Goal: Task Accomplishment & Management: Complete application form

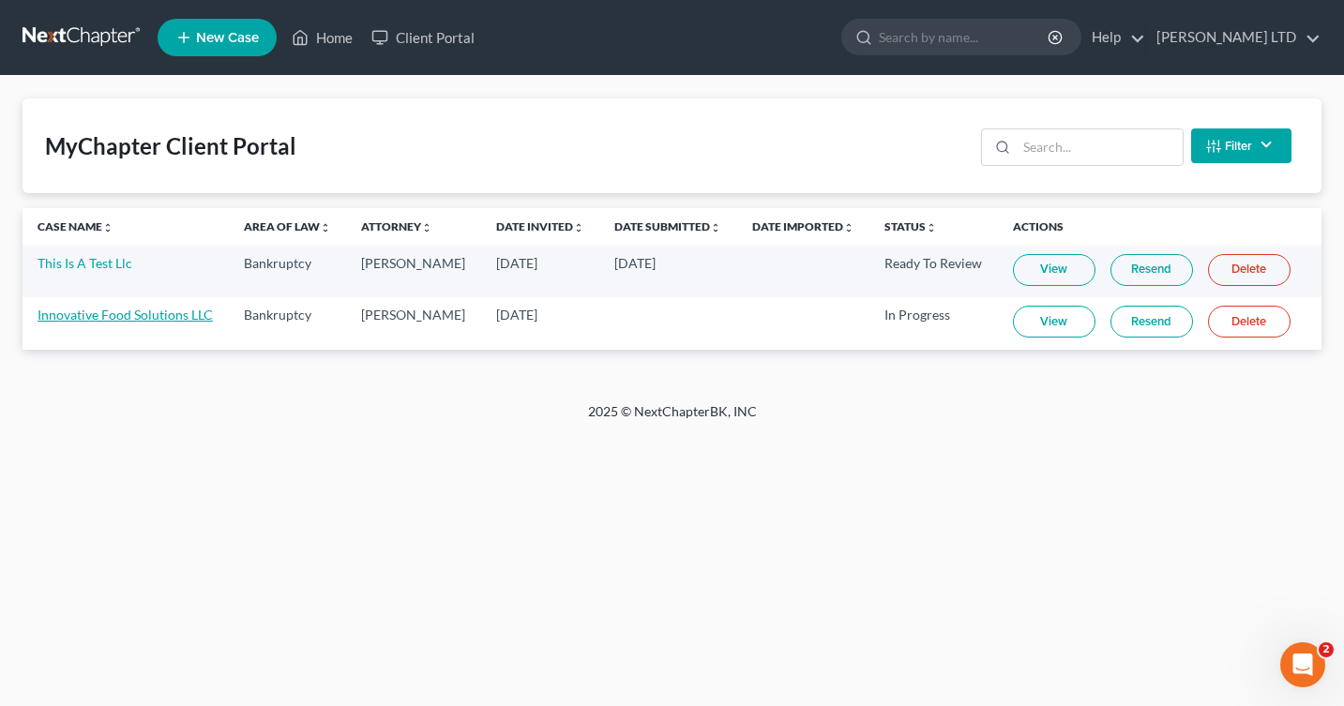
click at [178, 315] on link "Innovative Food Solutions LLC" at bounding box center [125, 315] width 175 height 16
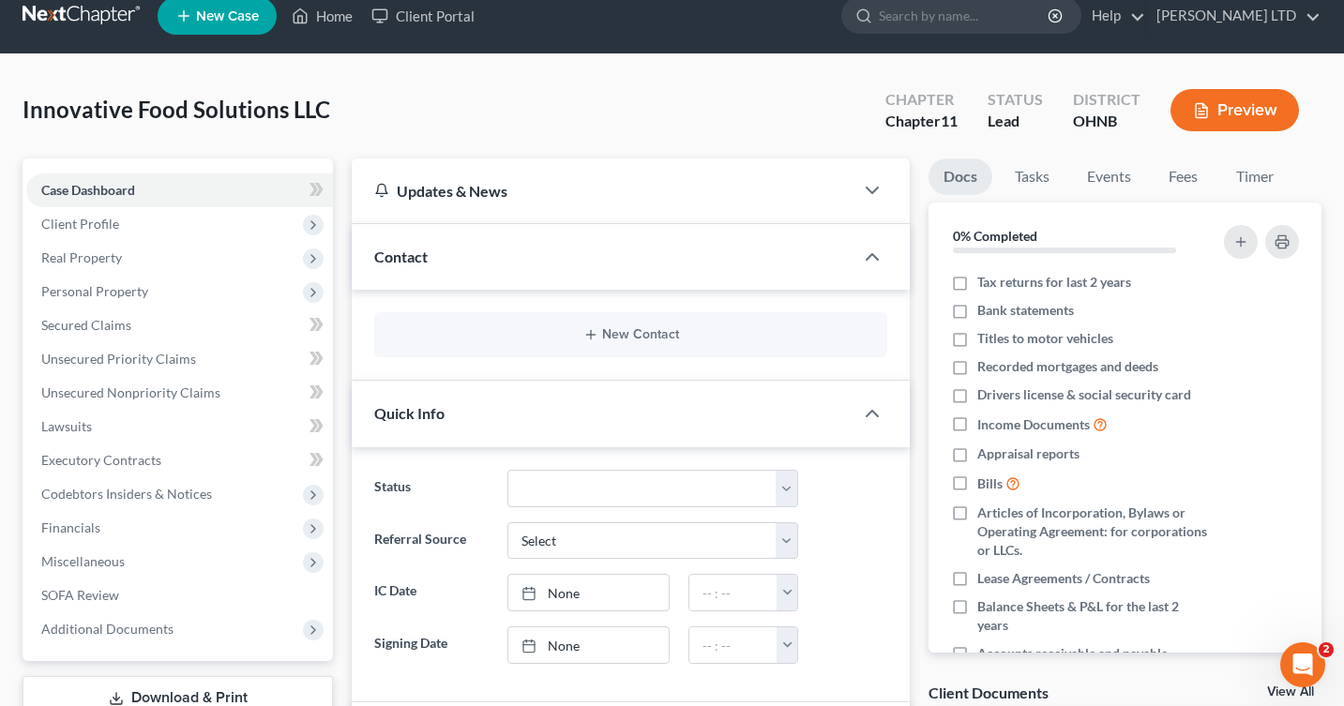
scroll to position [19, 0]
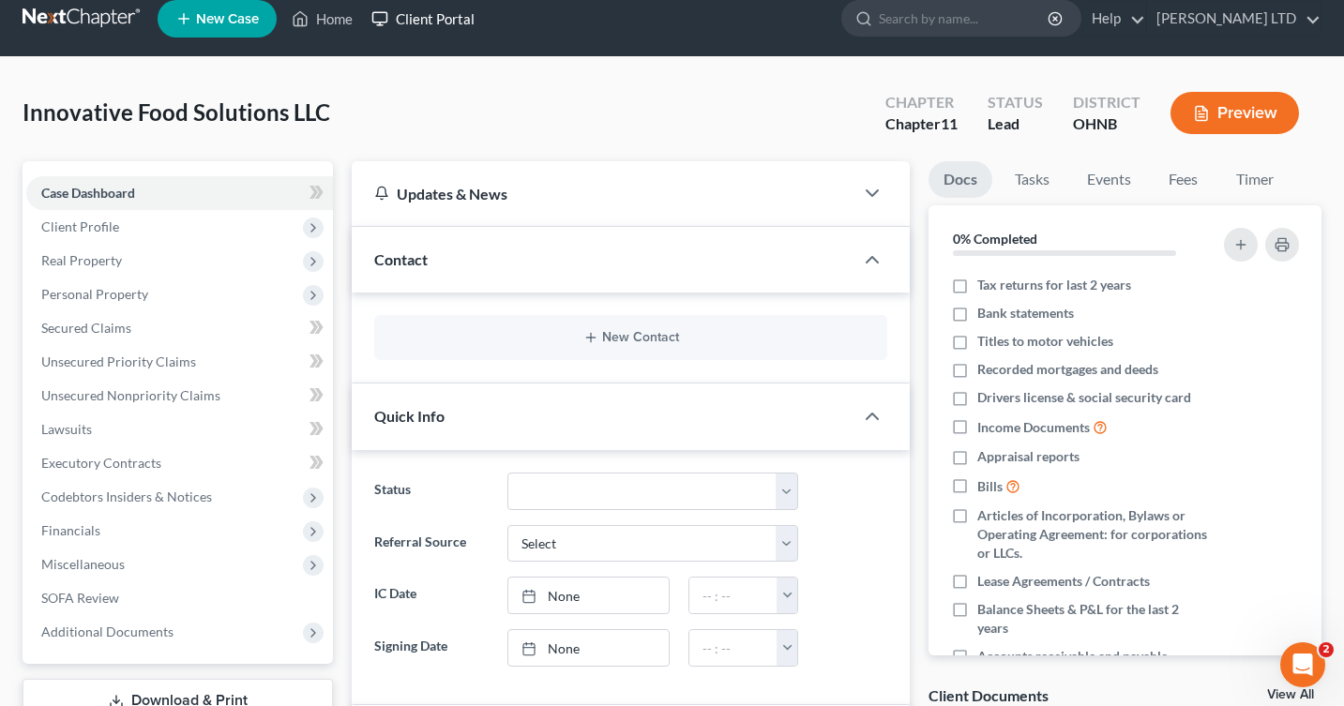
click at [412, 22] on link "Client Portal" at bounding box center [423, 19] width 122 height 34
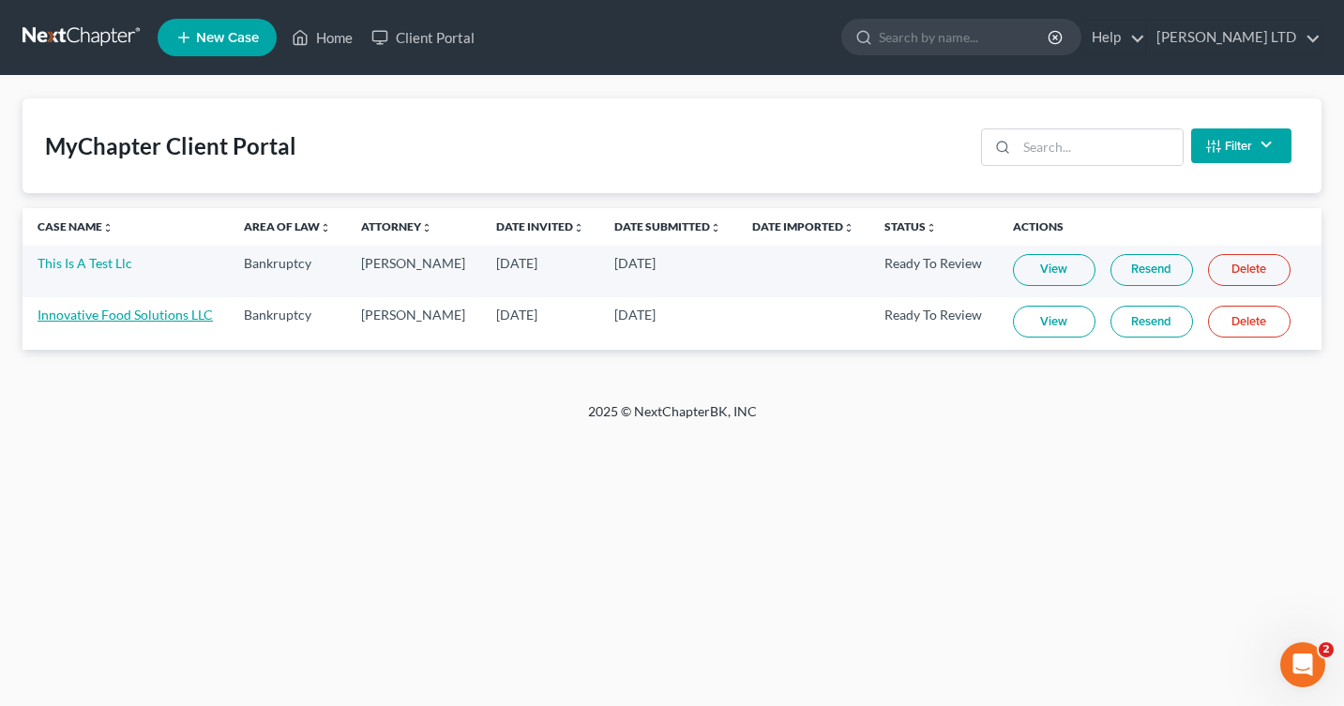
click at [175, 316] on link "Innovative Food Solutions LLC" at bounding box center [125, 315] width 175 height 16
select select "10"
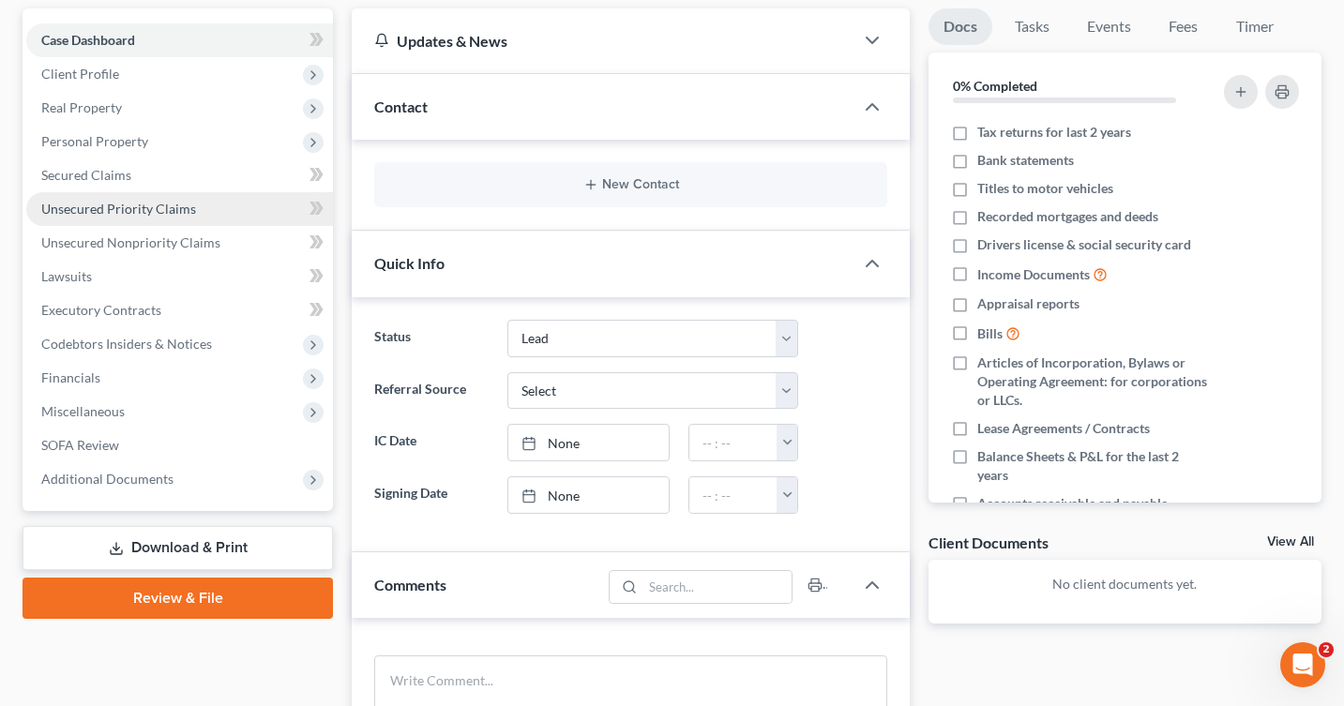
scroll to position [192, 0]
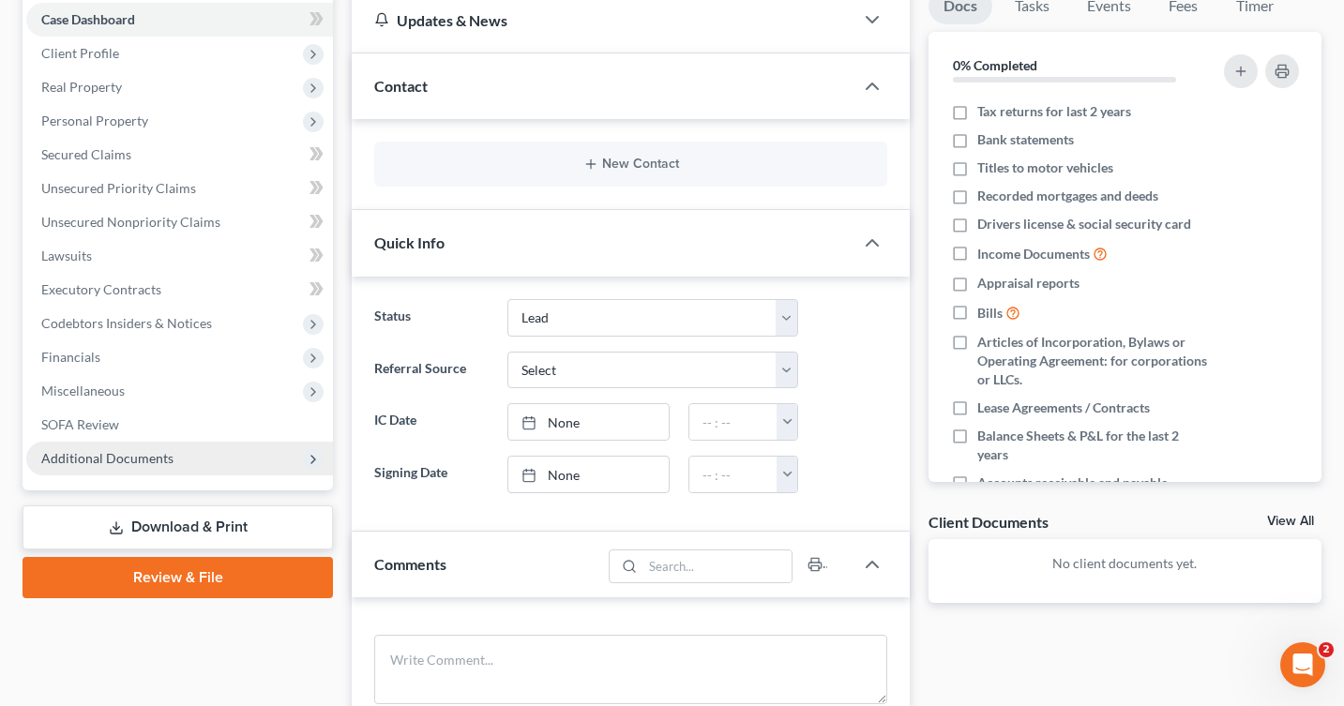
click at [151, 457] on span "Additional Documents" at bounding box center [107, 458] width 132 height 16
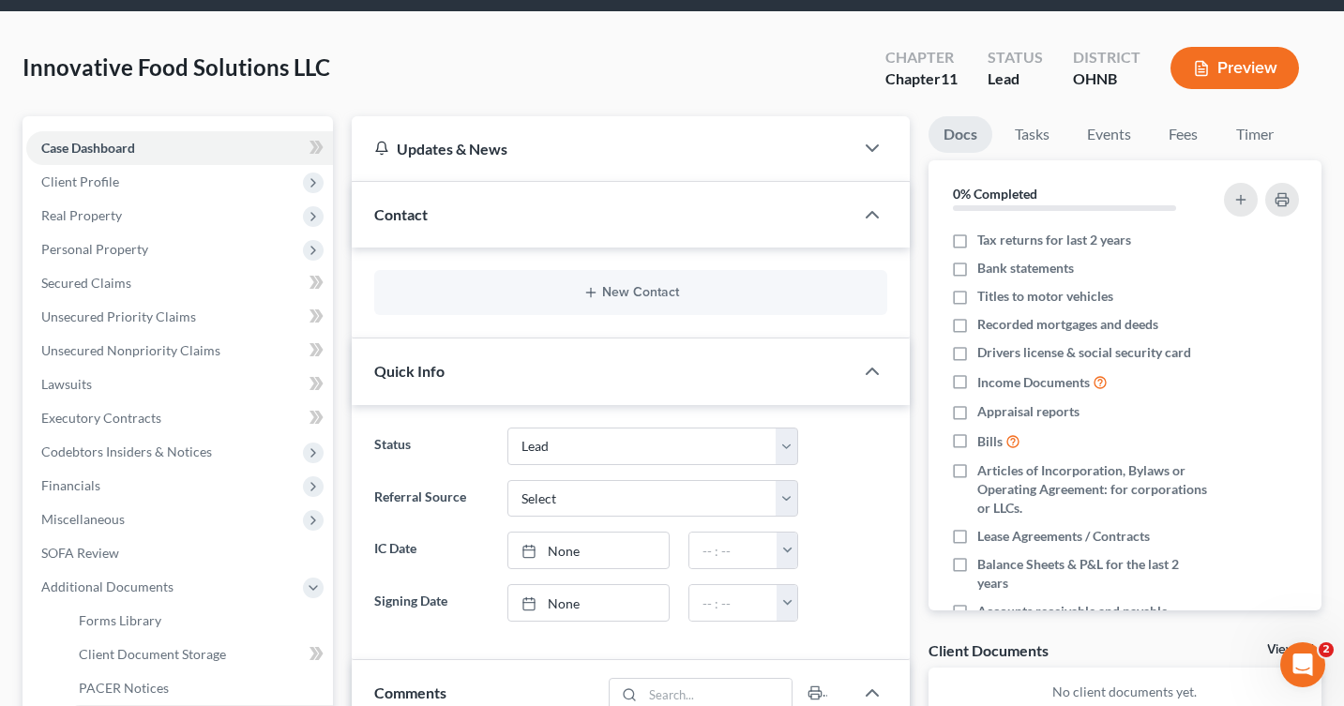
scroll to position [57, 0]
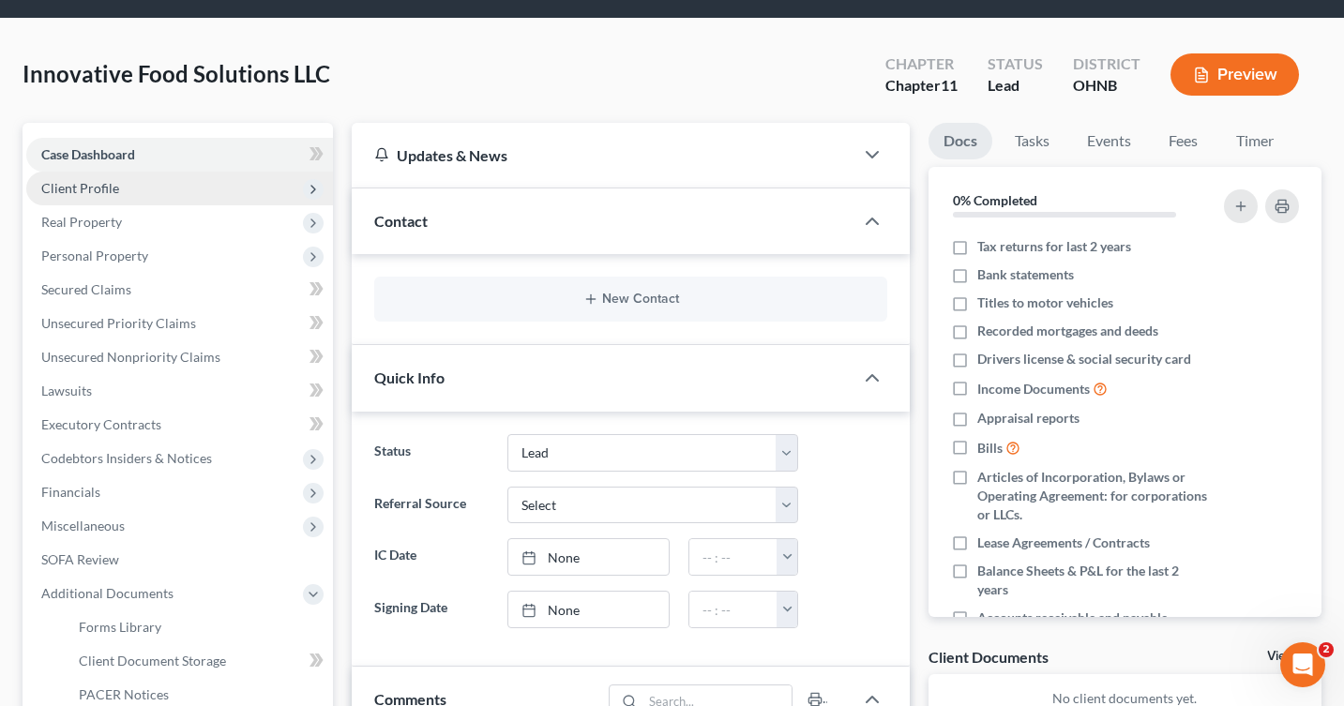
click at [115, 186] on span "Client Profile" at bounding box center [80, 188] width 78 height 16
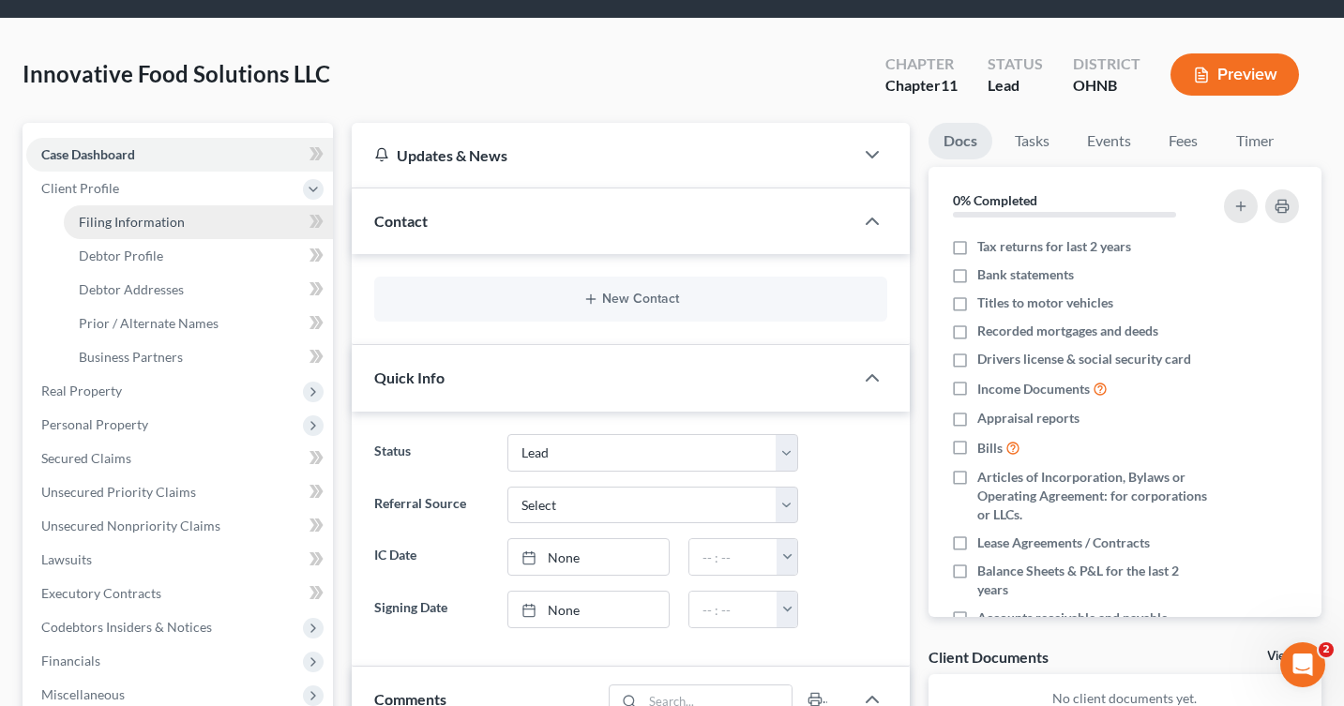
click at [115, 221] on span "Filing Information" at bounding box center [132, 222] width 106 height 16
select select "1"
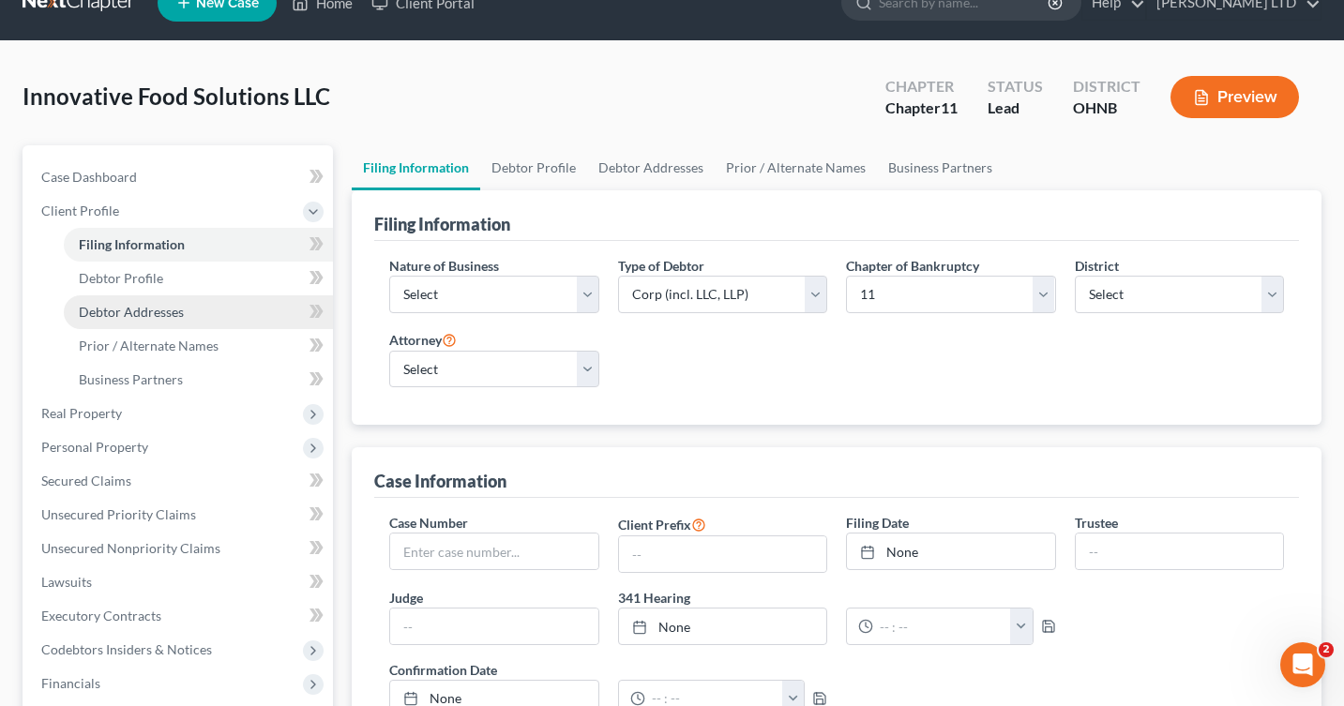
scroll to position [40, 0]
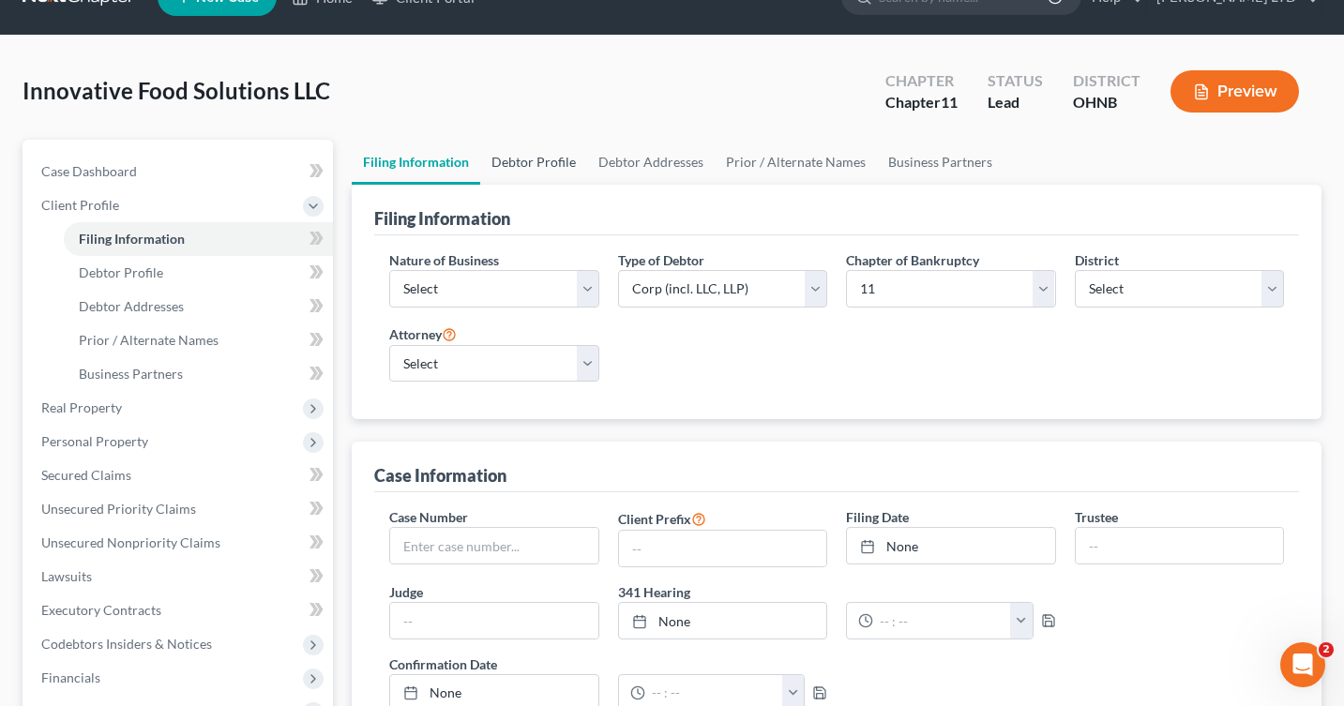
click at [558, 159] on link "Debtor Profile" at bounding box center [533, 162] width 107 height 45
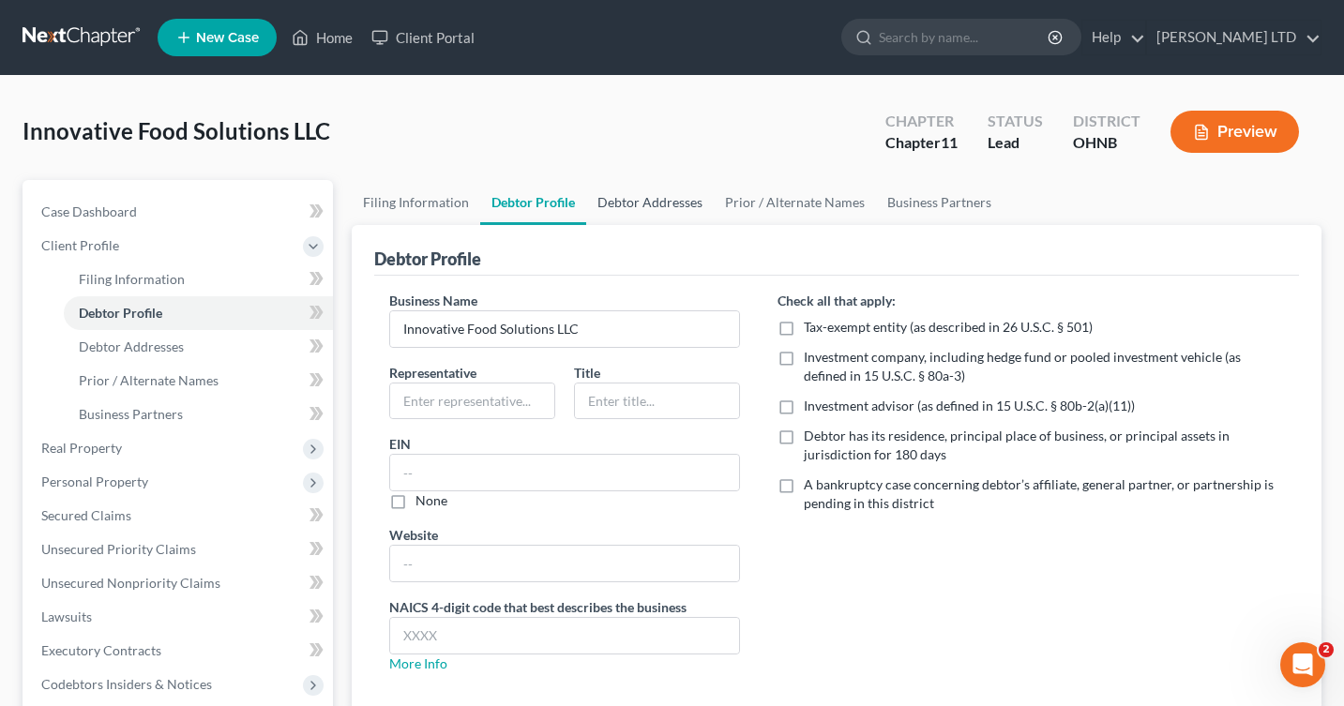
click at [619, 183] on link "Debtor Addresses" at bounding box center [650, 202] width 128 height 45
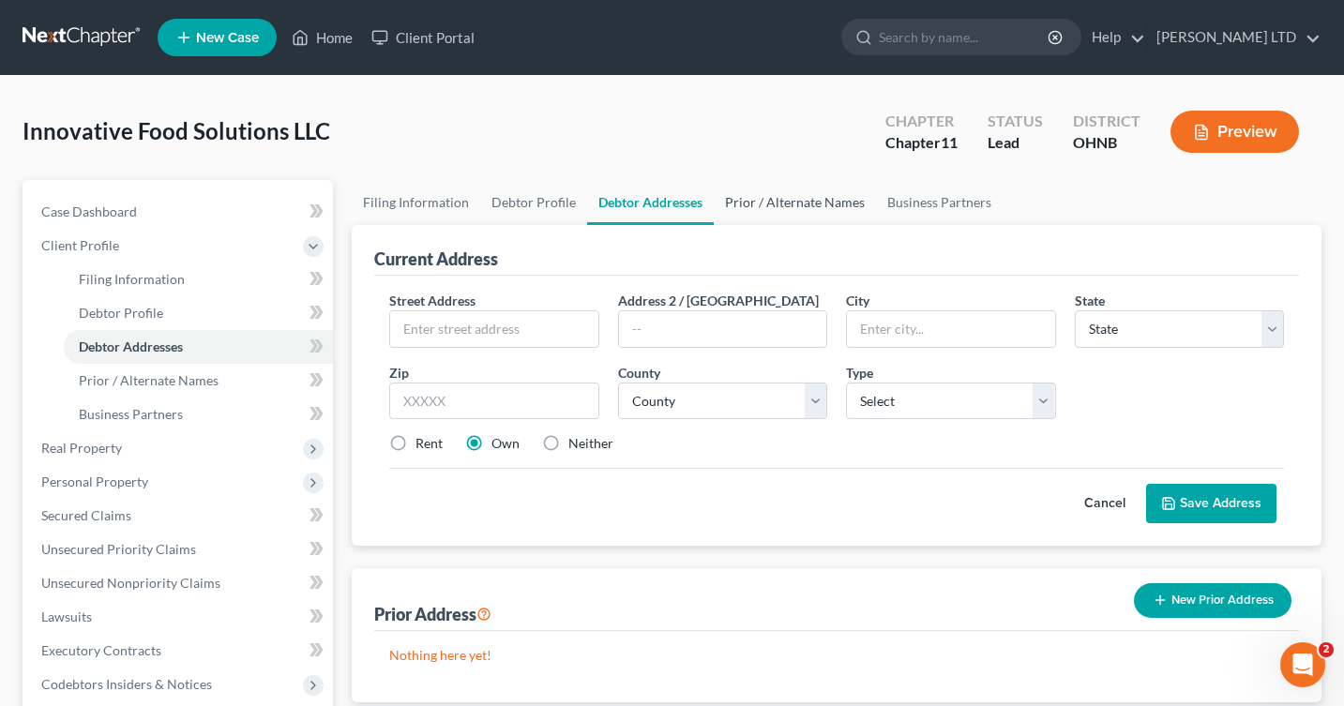
click at [737, 204] on link "Prior / Alternate Names" at bounding box center [795, 202] width 162 height 45
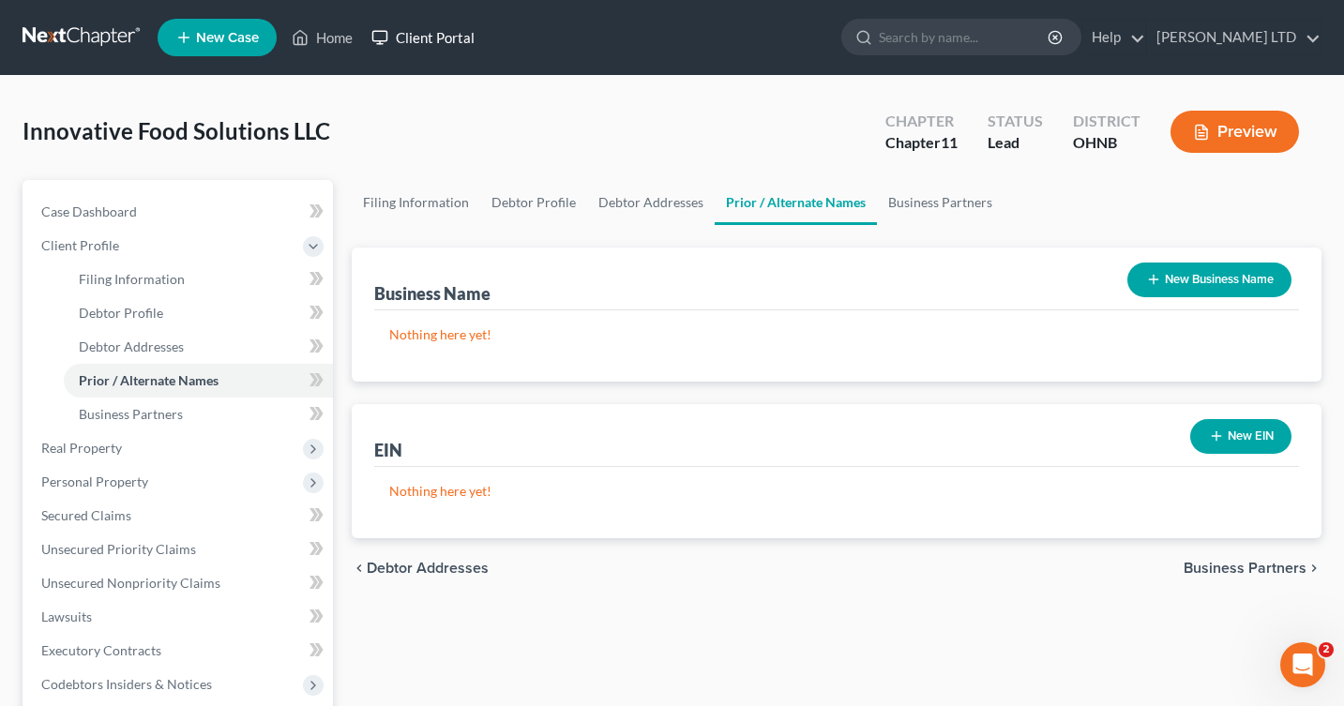
click at [447, 34] on link "Client Portal" at bounding box center [423, 38] width 122 height 34
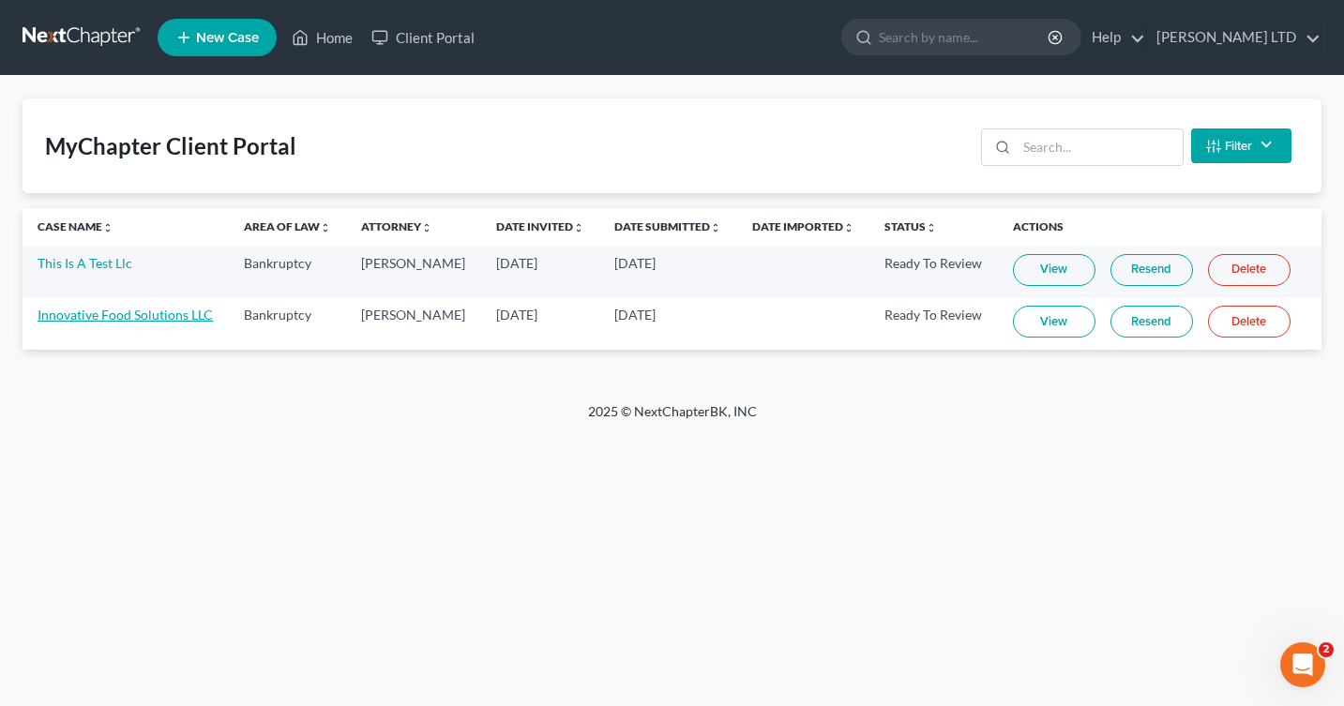
click at [147, 319] on link "Innovative Food Solutions LLC" at bounding box center [125, 315] width 175 height 16
select select "10"
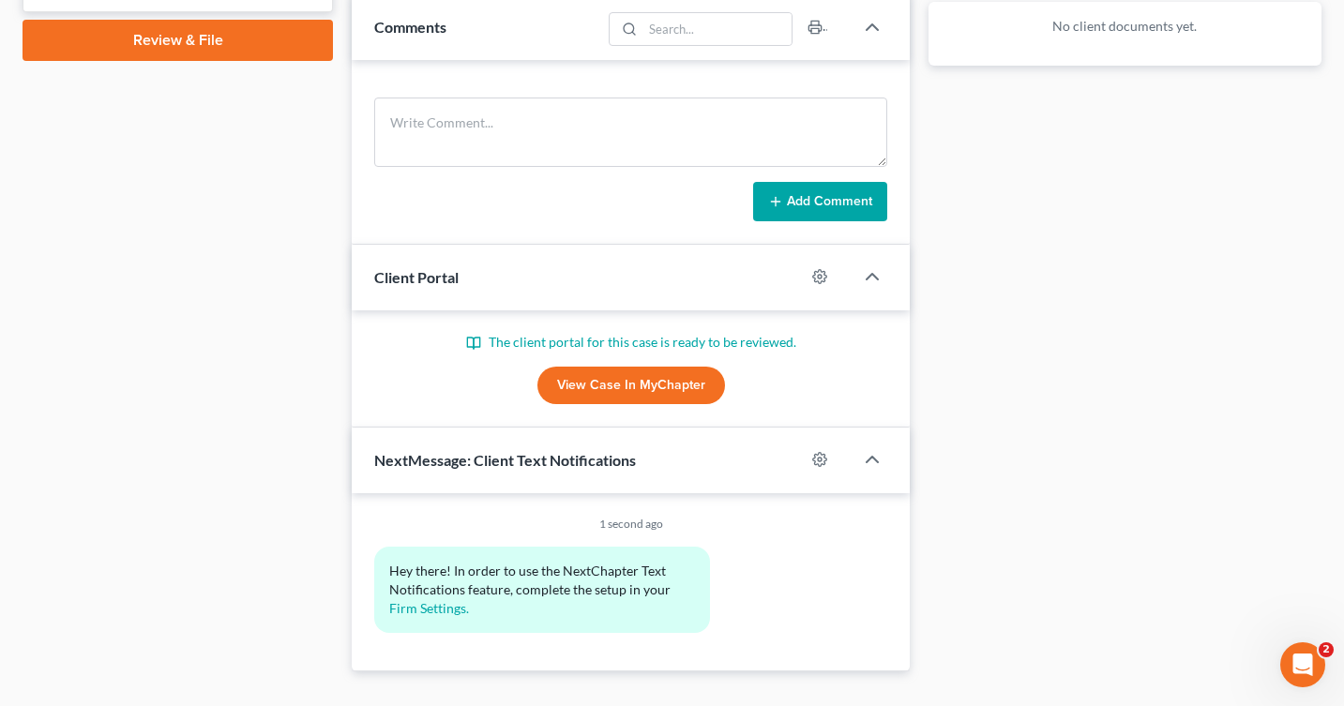
scroll to position [766, 0]
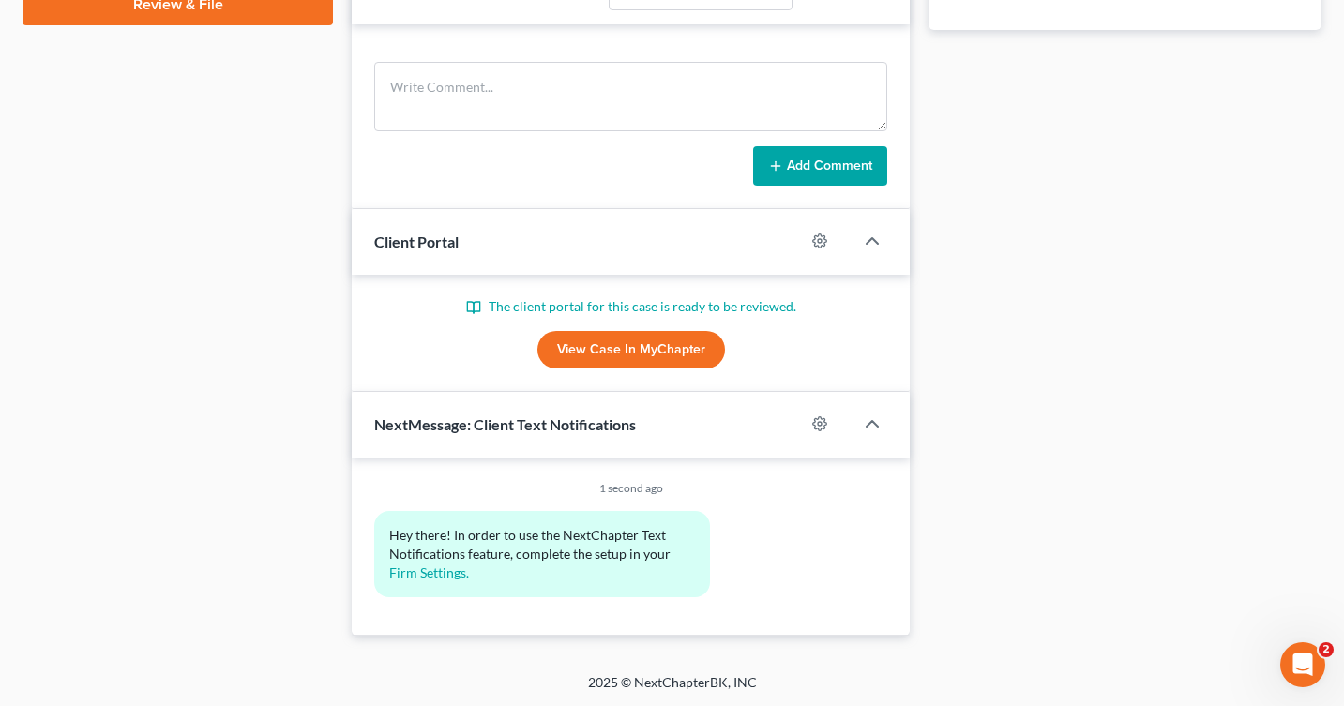
click at [558, 333] on link "View Case in MyChapter" at bounding box center [632, 350] width 188 height 38
